Goal: Task Accomplishment & Management: Use online tool/utility

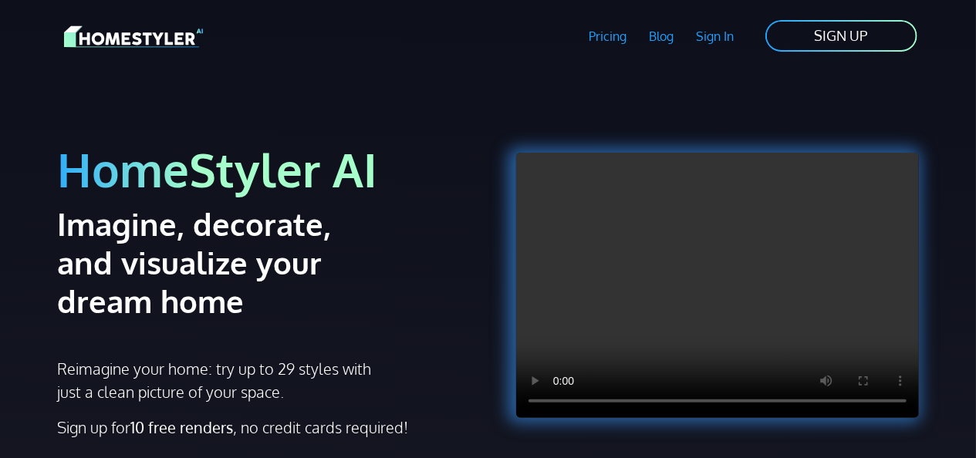
click at [868, 40] on link "SIGN UP" at bounding box center [841, 36] width 155 height 35
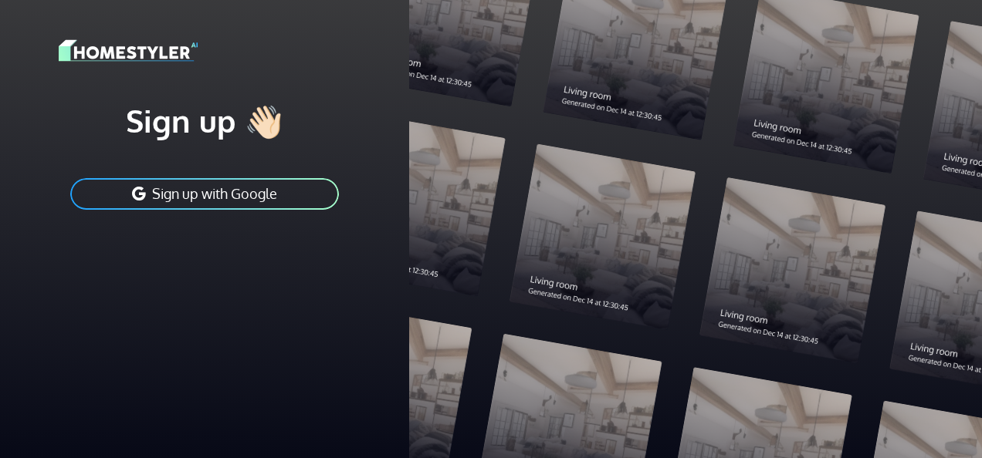
click at [279, 199] on button "Sign up with Google" at bounding box center [205, 194] width 272 height 35
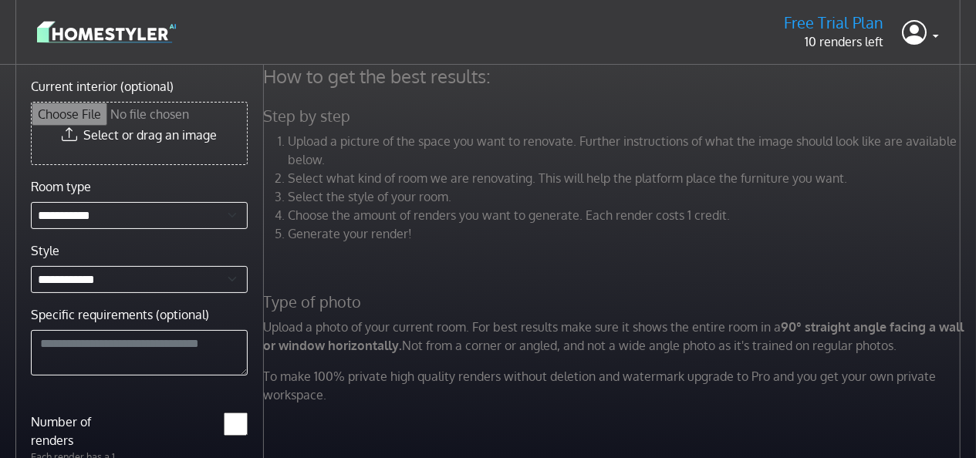
click at [116, 136] on input "Current interior (optional)" at bounding box center [139, 134] width 215 height 62
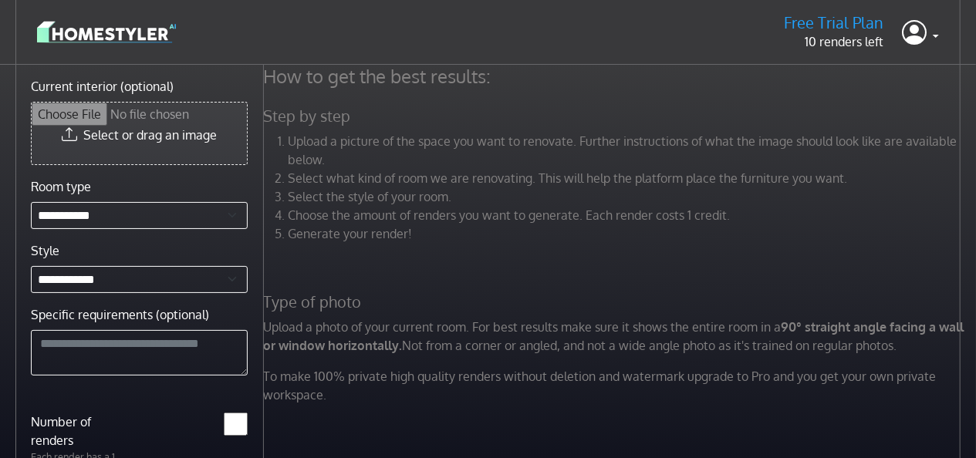
click at [88, 134] on input "Current interior (optional)" at bounding box center [139, 134] width 215 height 62
click at [75, 136] on input "Current interior (optional)" at bounding box center [139, 134] width 215 height 62
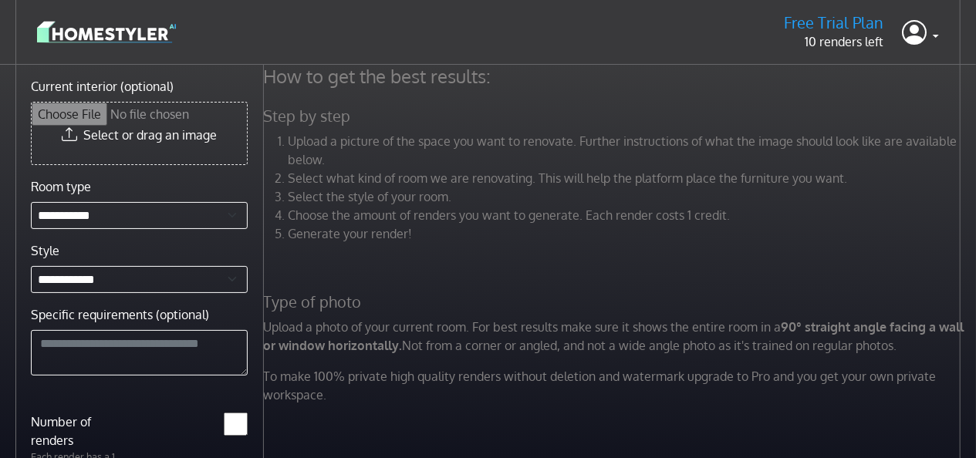
click at [581, 239] on li "Generate your render!" at bounding box center [627, 234] width 676 height 19
click at [126, 134] on input "Current interior (optional)" at bounding box center [139, 134] width 215 height 62
